Goal: Information Seeking & Learning: Learn about a topic

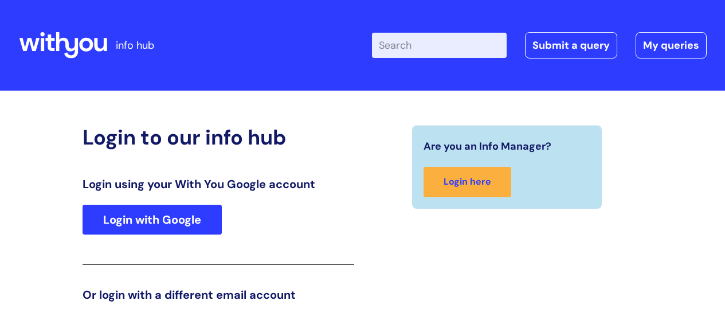
scroll to position [175, 0]
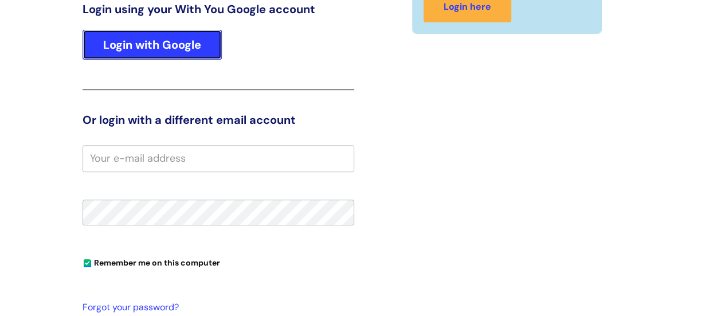
click at [184, 45] on link "Login with Google" at bounding box center [151, 45] width 139 height 30
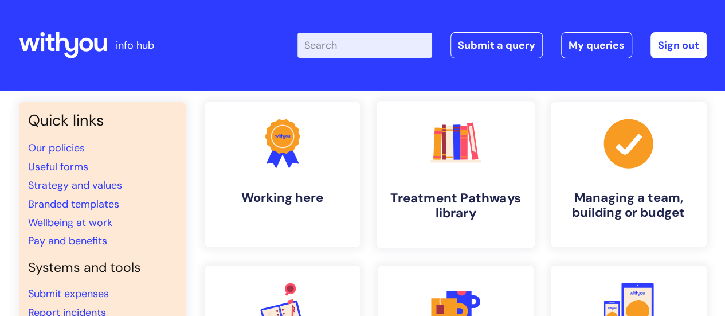
click at [465, 163] on icon ".cls-1{fill:#f89b22;}.cls-1,.cls-2,.cls-3,.cls-4,.cls-5,.cls-6,.cls-7{stroke-wi…" at bounding box center [455, 143] width 57 height 57
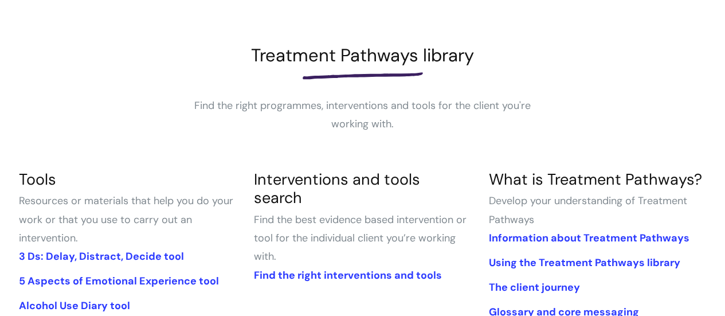
scroll to position [131, 0]
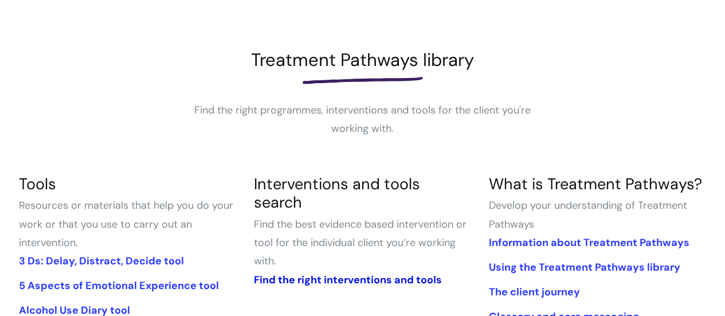
click at [376, 273] on link "Find the right interventions and tools" at bounding box center [347, 280] width 188 height 14
